Goal: Task Accomplishment & Management: Complete application form

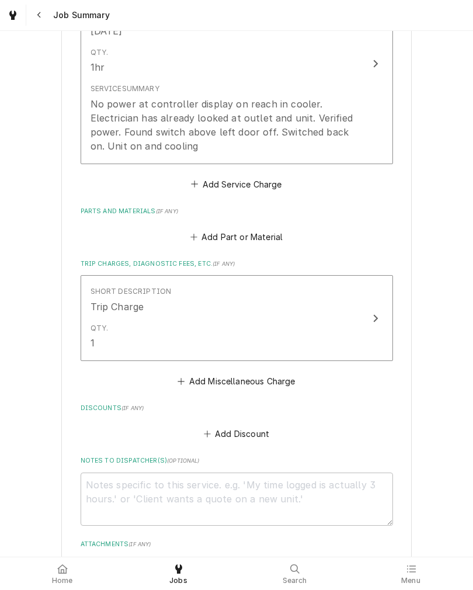
scroll to position [412, 0]
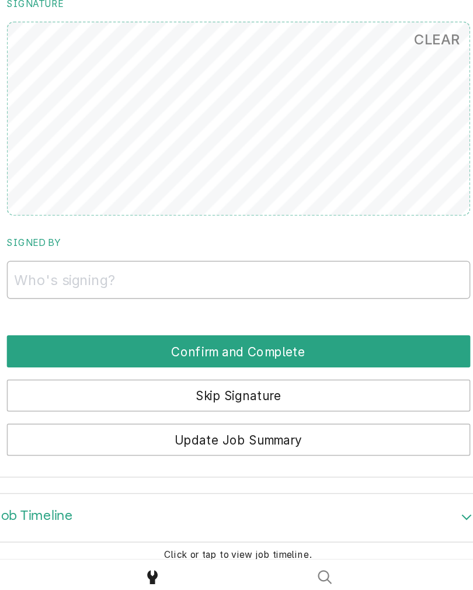
scroll to position [510, 0]
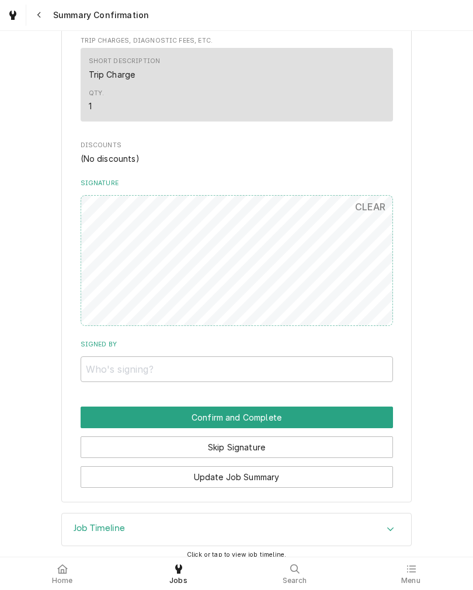
click at [369, 213] on button "CLEAR" at bounding box center [370, 206] width 45 height 23
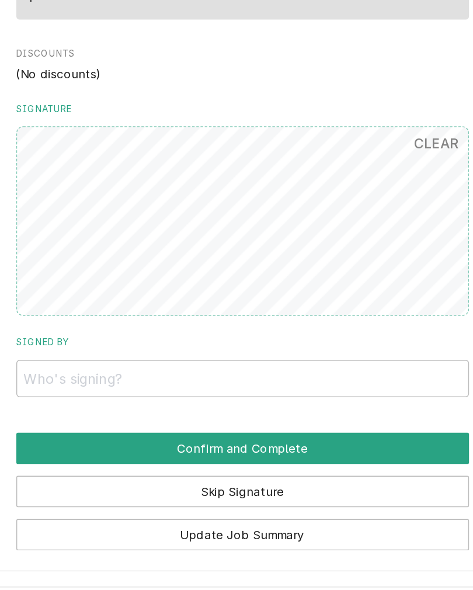
scroll to position [526, 0]
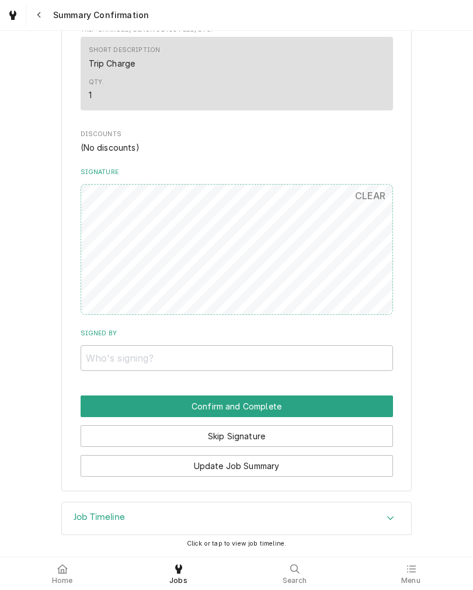
click at [59, 574] on div at bounding box center [62, 569] width 14 height 14
click at [365, 189] on button "CLEAR" at bounding box center [370, 195] width 45 height 23
click at [64, 569] on icon at bounding box center [62, 568] width 11 height 9
click at [59, 574] on div at bounding box center [62, 569] width 14 height 14
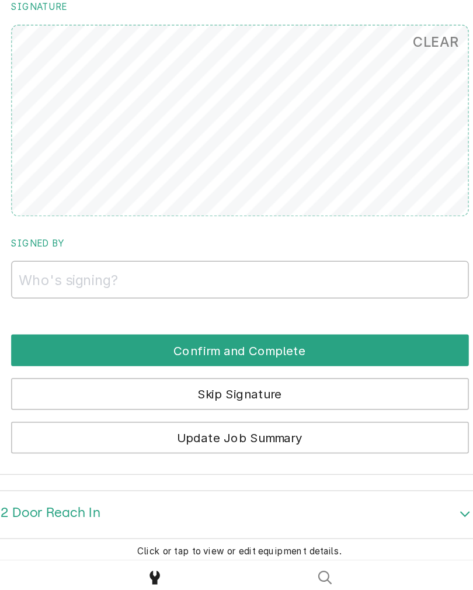
scroll to position [514, 0]
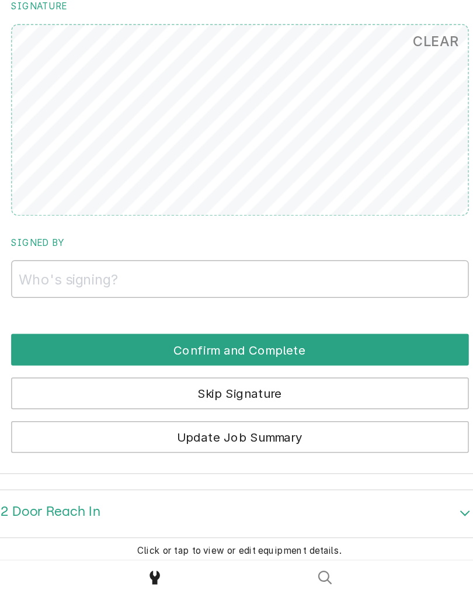
click at [81, 462] on button "Update Job Summary" at bounding box center [237, 473] width 313 height 22
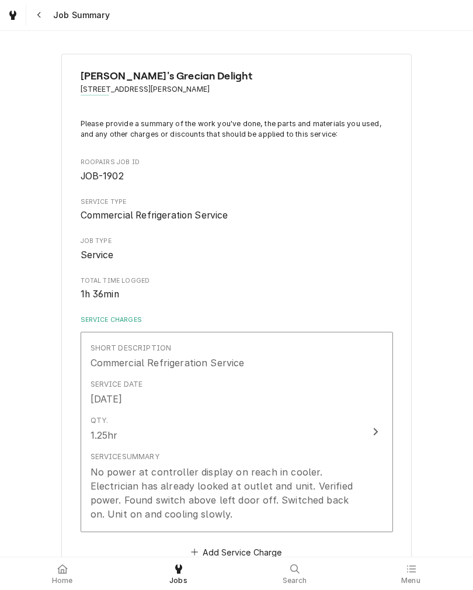
click at [147, 439] on div "Qty. 1.25hr" at bounding box center [225, 429] width 268 height 36
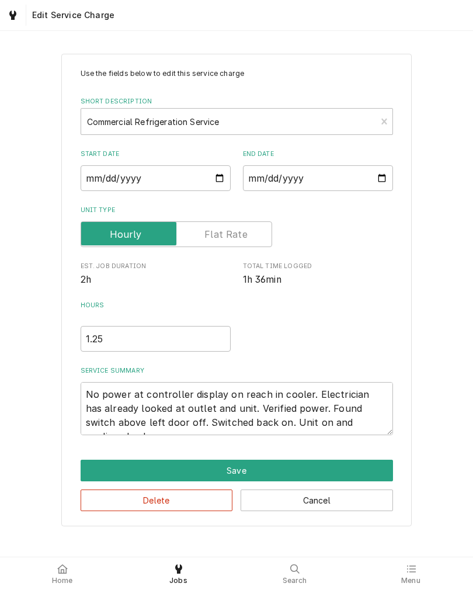
type textarea "x"
click at [117, 344] on input "1.25" at bounding box center [156, 339] width 150 height 26
type input "1.2"
type textarea "x"
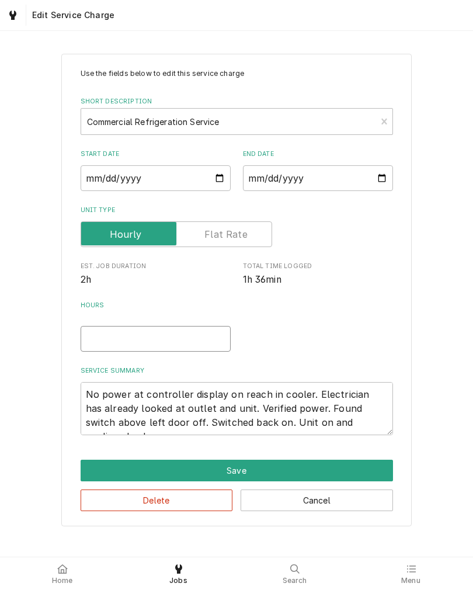
type input "1"
click at [89, 470] on button "Save" at bounding box center [237, 471] width 313 height 22
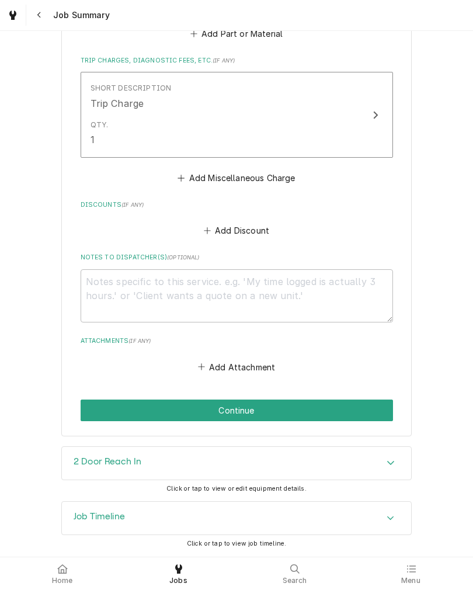
click at [358, 407] on button "Continue" at bounding box center [237, 411] width 313 height 22
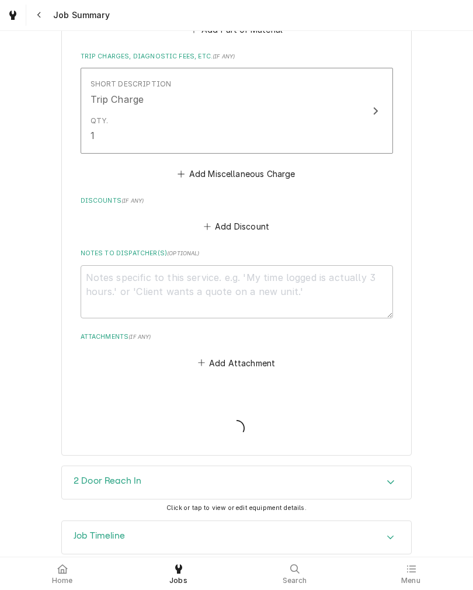
type textarea "x"
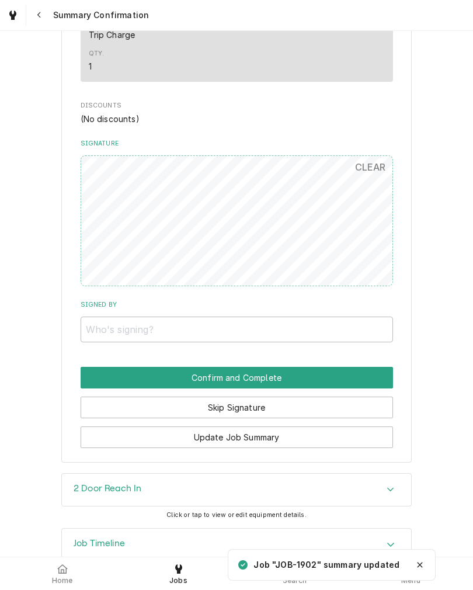
scroll to position [557, 0]
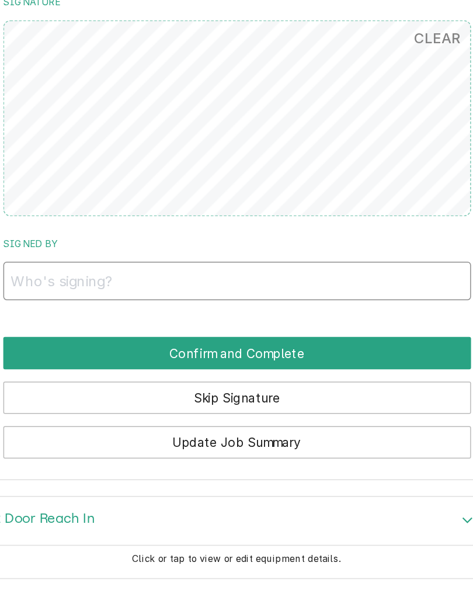
click at [253, 309] on input "Signed By" at bounding box center [237, 322] width 313 height 26
type input "John"
click at [81, 359] on button "Confirm and Complete" at bounding box center [237, 370] width 313 height 22
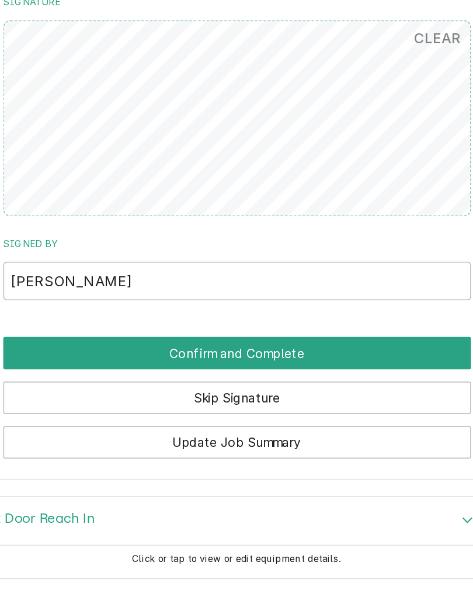
click at [88, 359] on button "Confirm and Complete" at bounding box center [237, 370] width 313 height 22
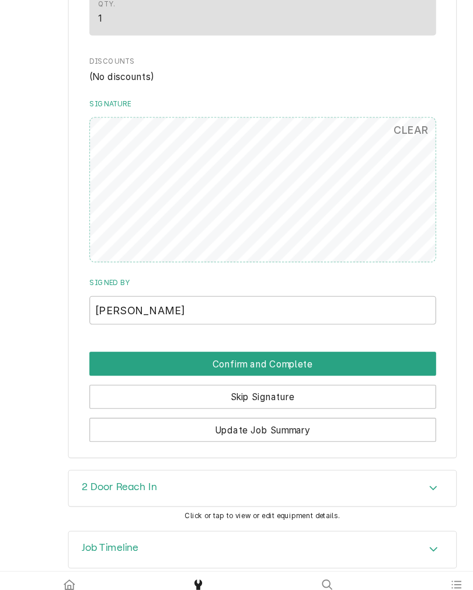
click at [190, 359] on button "Confirm and Complete" at bounding box center [237, 370] width 313 height 22
click at [107, 359] on button "Confirm and Complete" at bounding box center [237, 370] width 313 height 22
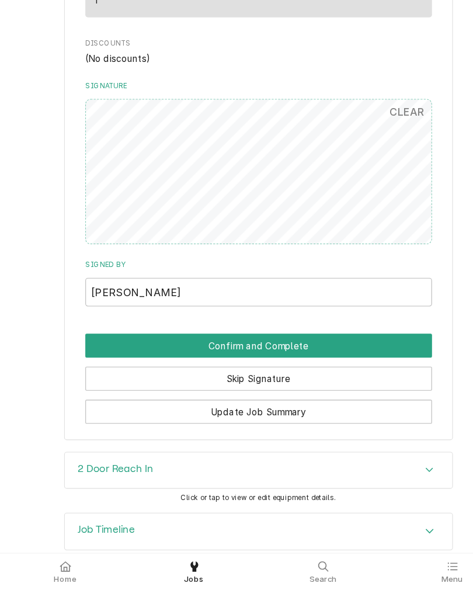
click at [113, 359] on button "Confirm and Complete" at bounding box center [237, 370] width 313 height 22
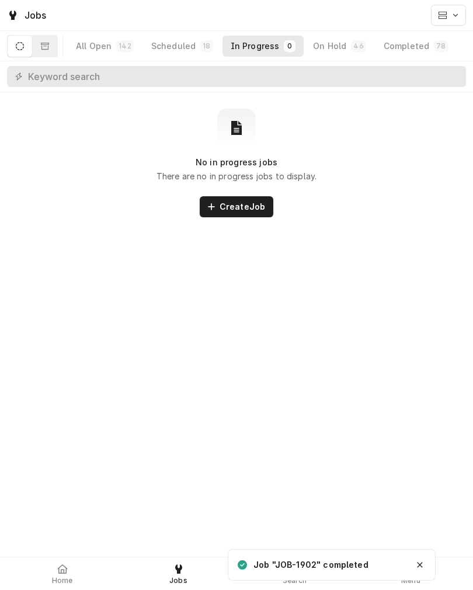
click at [411, 42] on div "Completed" at bounding box center [407, 46] width 46 height 12
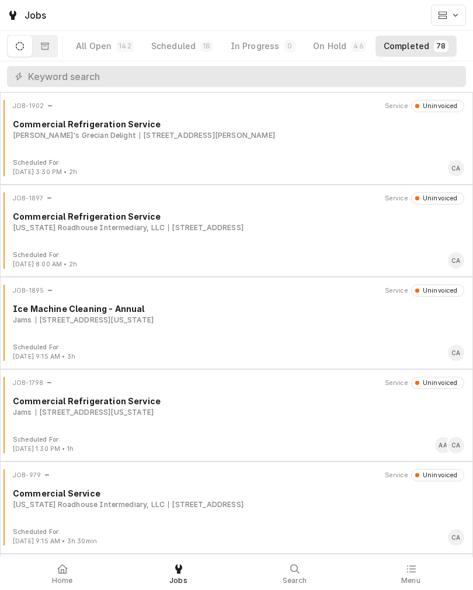
click at [265, 137] on div "[PERSON_NAME]'s Grecian Delight [STREET_ADDRESS][PERSON_NAME]" at bounding box center [239, 135] width 452 height 11
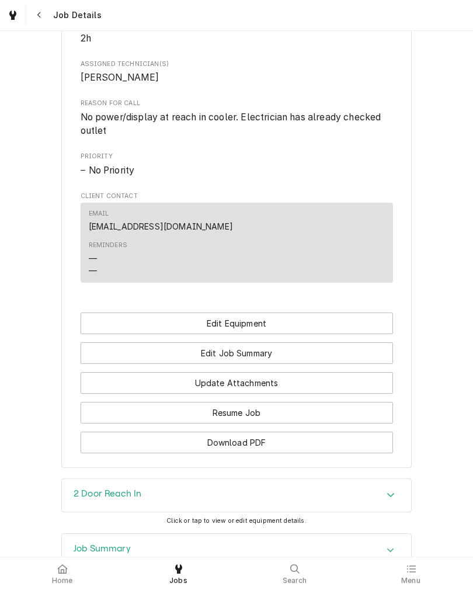
scroll to position [530, 0]
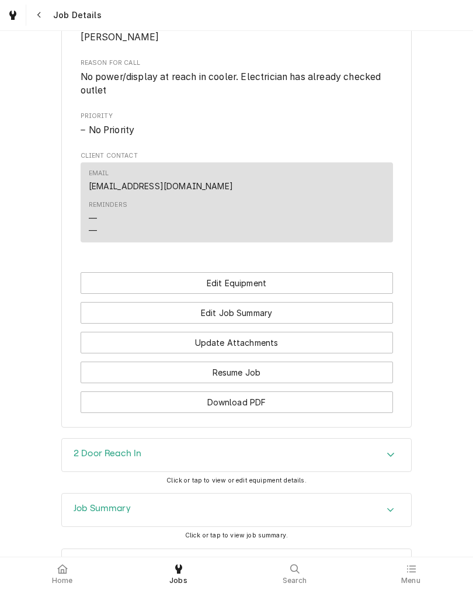
click at [324, 294] on button "Edit Equipment" at bounding box center [237, 283] width 313 height 22
click at [294, 353] on button "Update Attachments" at bounding box center [237, 343] width 313 height 22
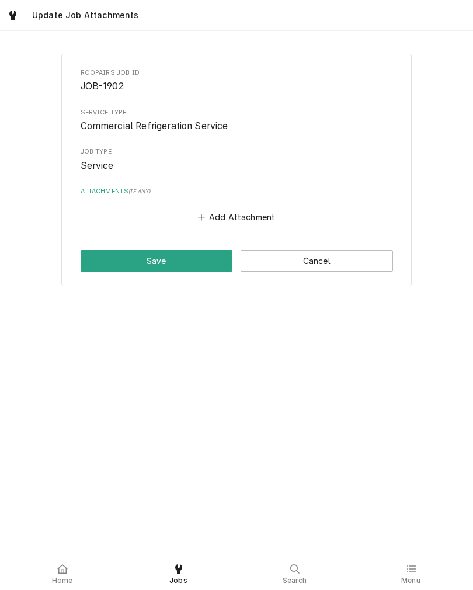
click at [348, 256] on button "Cancel" at bounding box center [317, 261] width 152 height 22
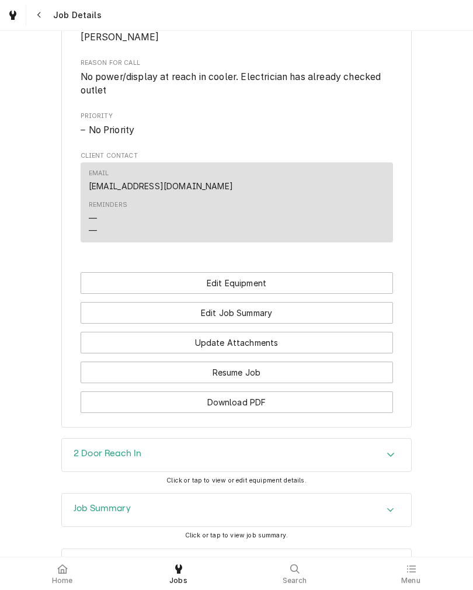
click at [303, 324] on button "Edit Job Summary" at bounding box center [237, 313] width 313 height 22
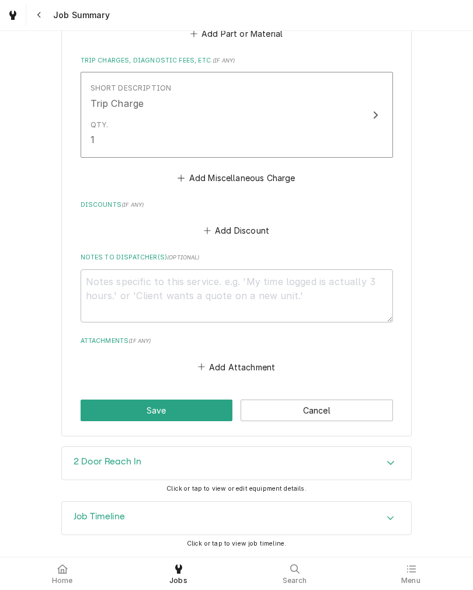
scroll to position [575, 0]
click at [299, 301] on textarea "Notes to Dispatcher(s) ( optional )" at bounding box center [237, 295] width 313 height 53
type textarea "x"
type textarea "C"
type textarea "x"
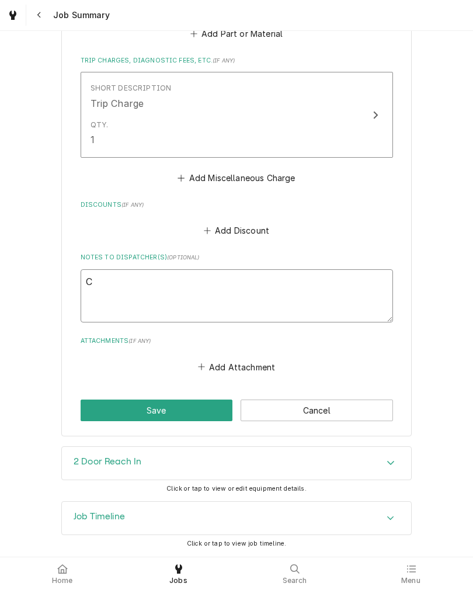
type textarea "Ch"
type textarea "x"
type textarea "Che"
type textarea "x"
type textarea "Chec"
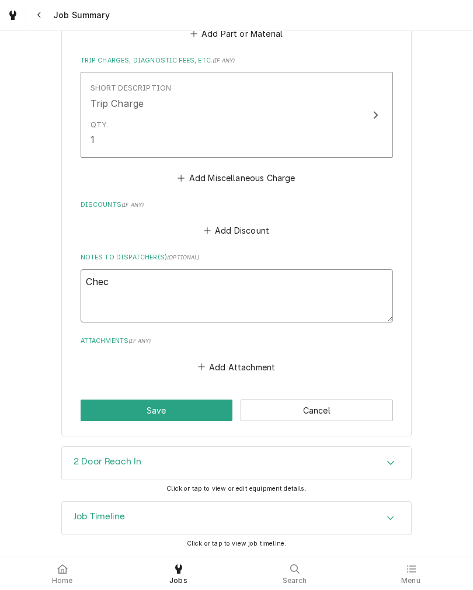
type textarea "x"
type textarea "Check"
type textarea "x"
type textarea "Check"
type textarea "x"
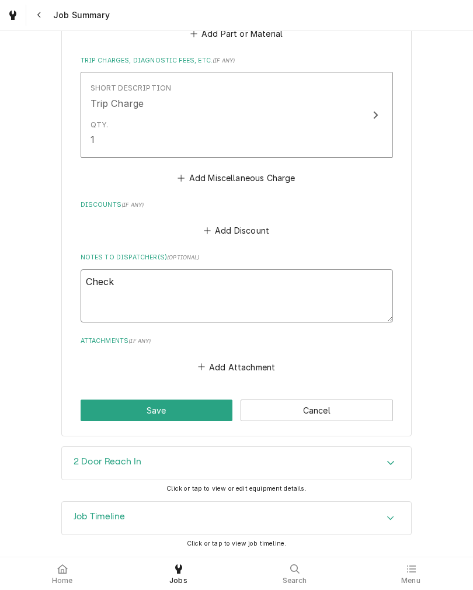
type textarea "Check c"
type textarea "x"
type textarea "Check co"
type textarea "x"
type textarea "Check col"
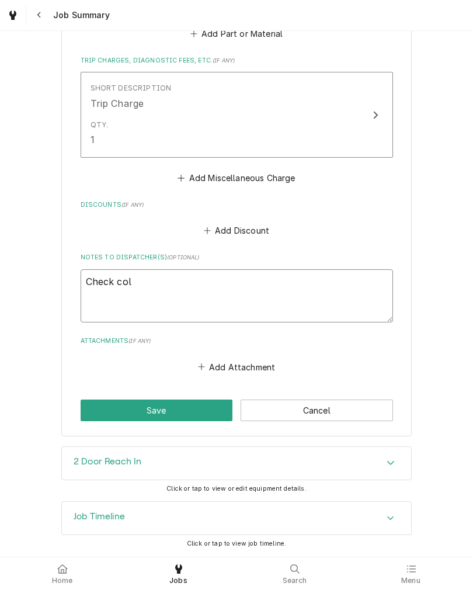
type textarea "x"
type textarea "Check coll"
type textarea "x"
type textarea "Check colle"
type textarea "x"
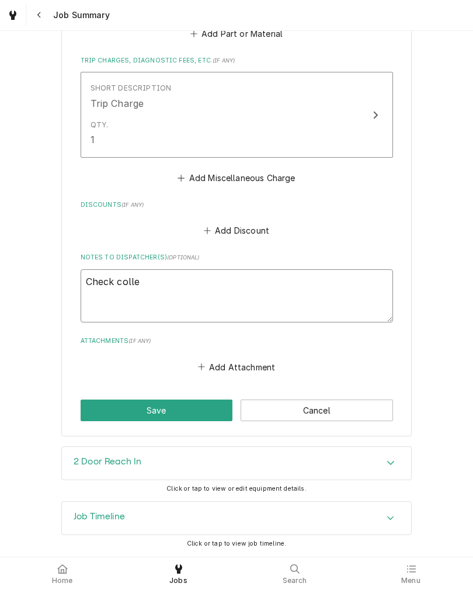
type textarea "Check collec"
type textarea "x"
type textarea "Check collect"
type textarea "x"
type textarea "Check collecte"
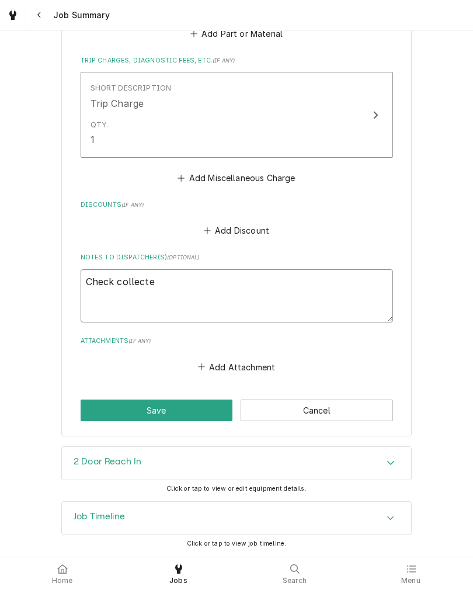
type textarea "x"
type textarea "Check collected"
type textarea "x"
type textarea "Check collected"
type textarea "x"
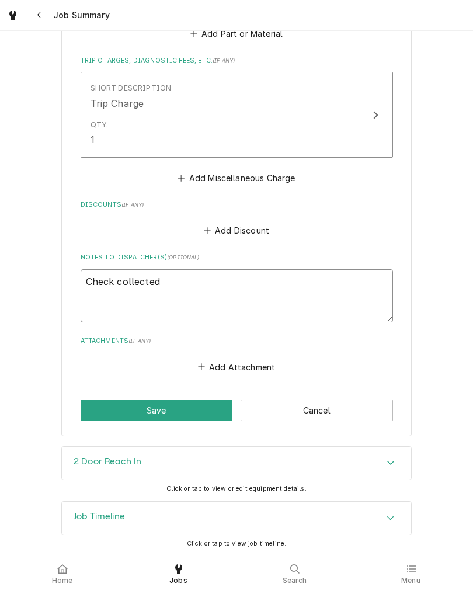
type textarea "Check collected $"
type textarea "x"
type textarea "Check collected $1"
type textarea "x"
type textarea "Check collected $13"
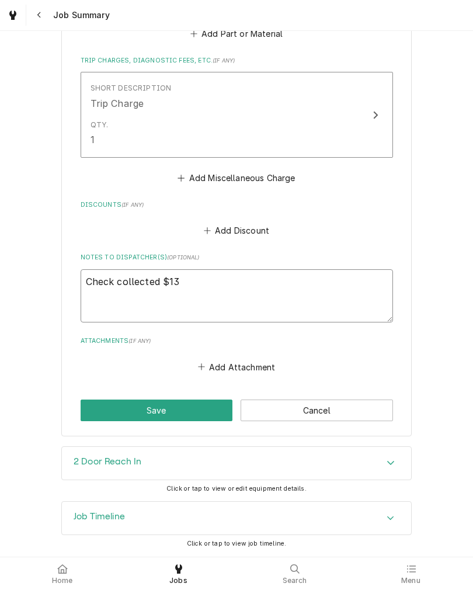
type textarea "x"
type textarea "Check collected $130"
click at [107, 419] on button "Save" at bounding box center [157, 411] width 152 height 22
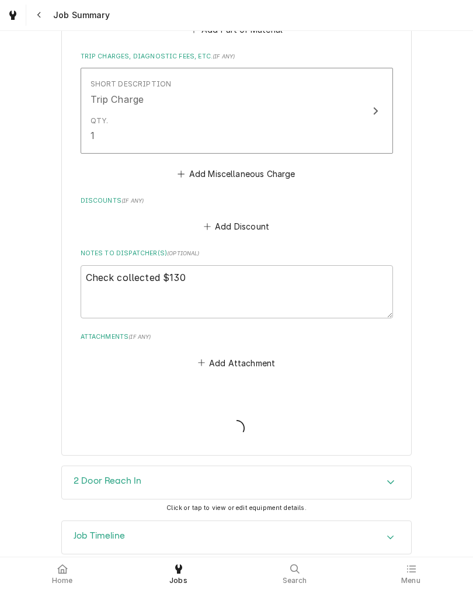
type textarea "x"
